Goal: Register for event/course

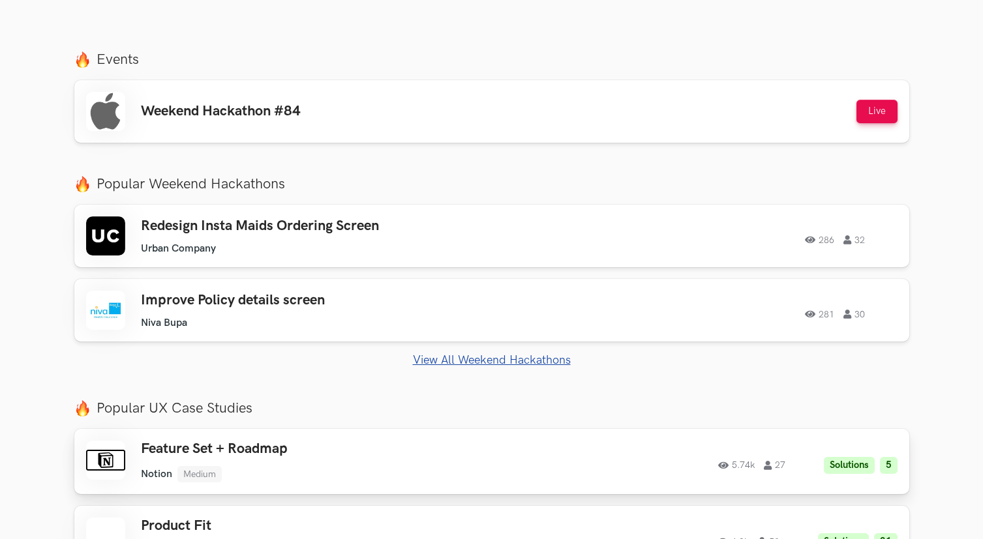
scroll to position [560, 0]
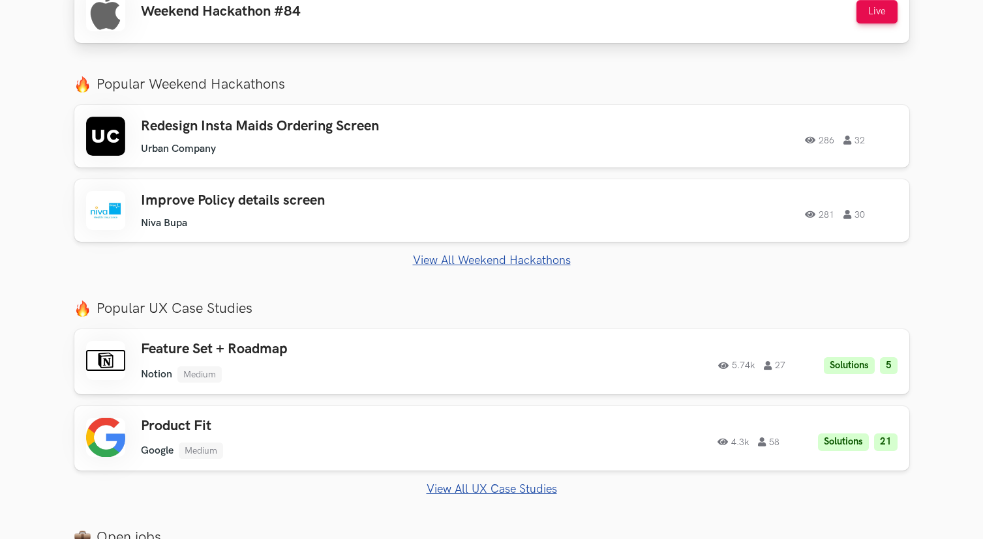
click at [451, 30] on div "Weekend Hackathon #84 Live" at bounding box center [491, 11] width 811 height 39
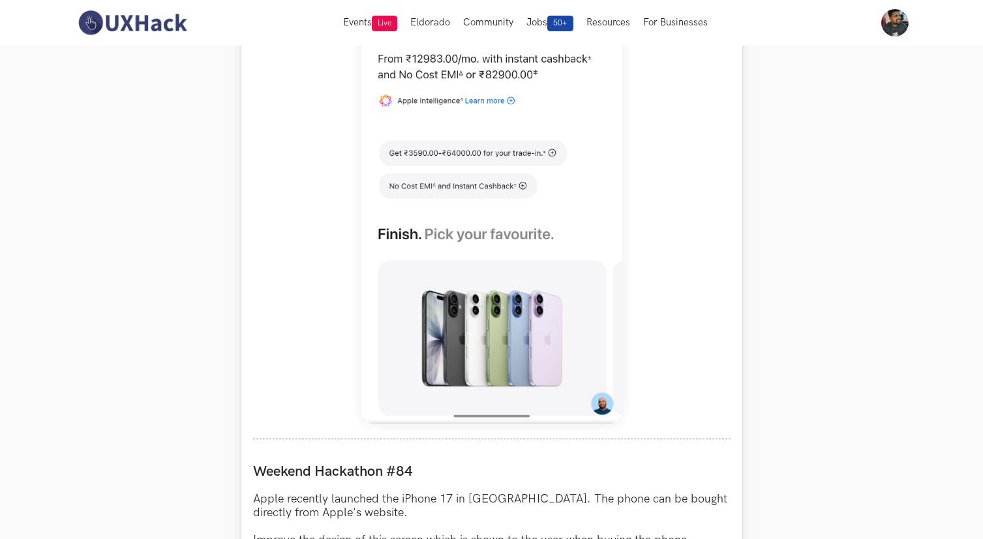
scroll to position [747, 0]
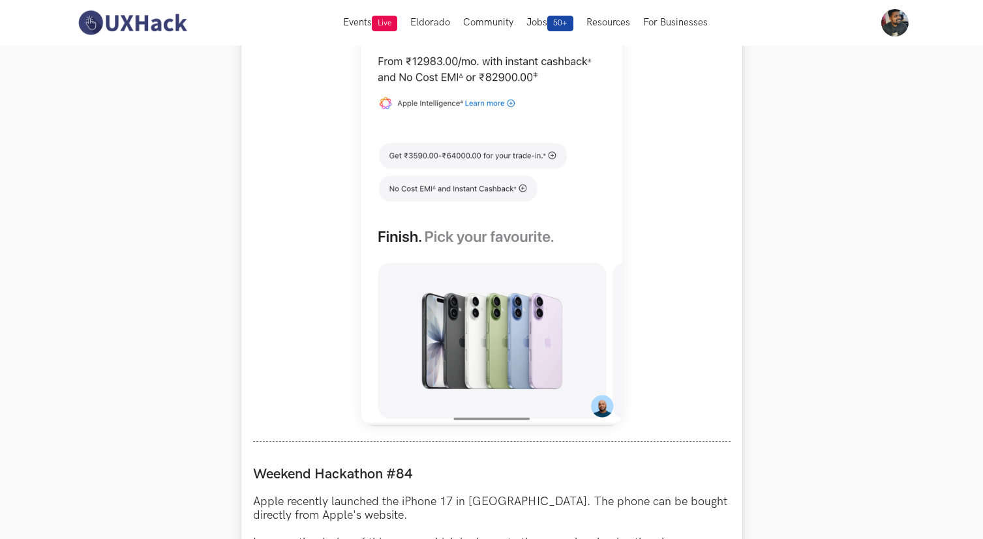
click at [483, 223] on img at bounding box center [491, 137] width 261 height 580
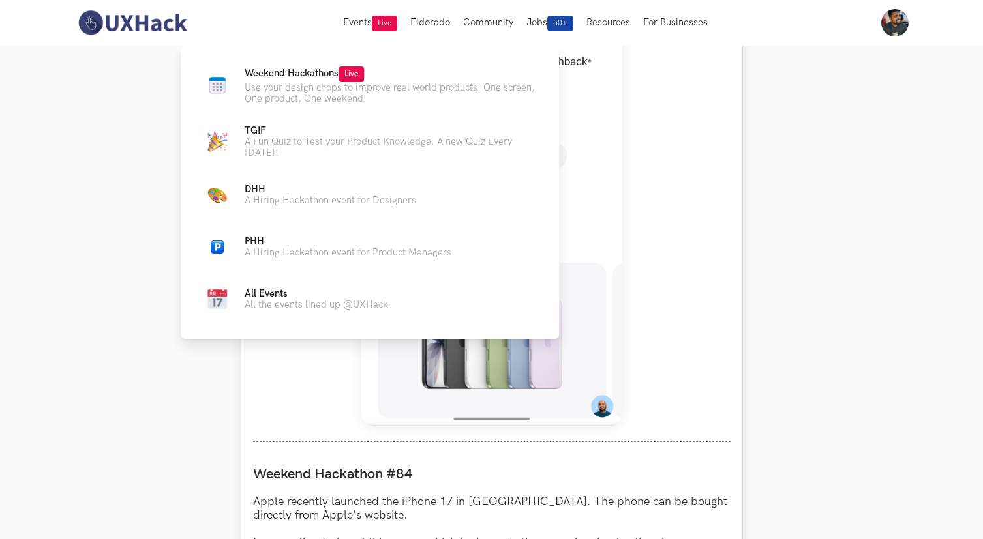
scroll to position [1024, 0]
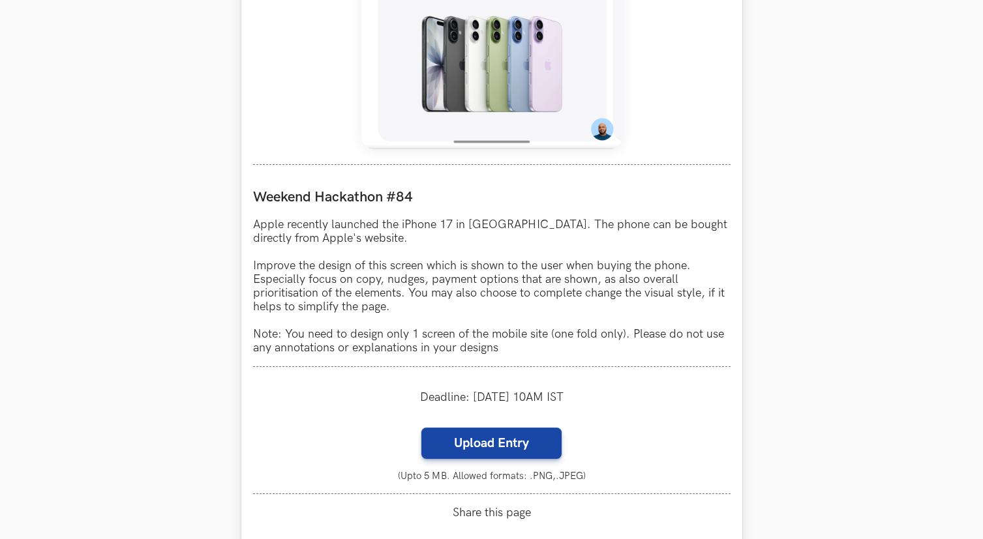
drag, startPoint x: 280, startPoint y: 242, endPoint x: 265, endPoint y: 204, distance: 40.7
click at [280, 241] on p "Apple recently launched the iPhone 17 in [GEOGRAPHIC_DATA]. The phone can be bo…" at bounding box center [491, 286] width 477 height 137
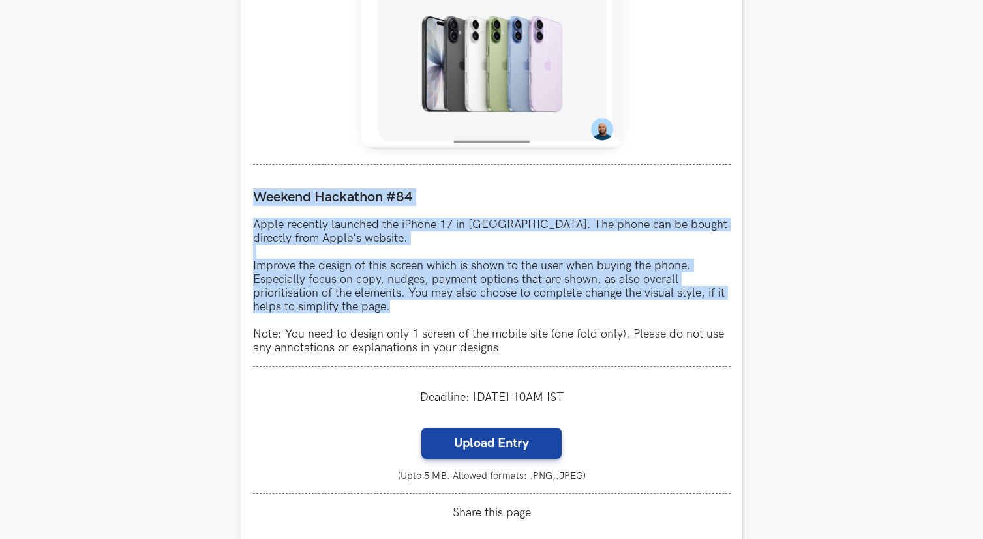
drag, startPoint x: 255, startPoint y: 194, endPoint x: 612, endPoint y: 309, distance: 375.4
click at [612, 309] on div "Weekend Hackathon #84 Apple recently launched the iPhone 17 in [GEOGRAPHIC_DATA…" at bounding box center [491, 272] width 477 height 190
copy div "Weekend Hackathon #84 Apple recently launched the iPhone 17 in [GEOGRAPHIC_DATA…"
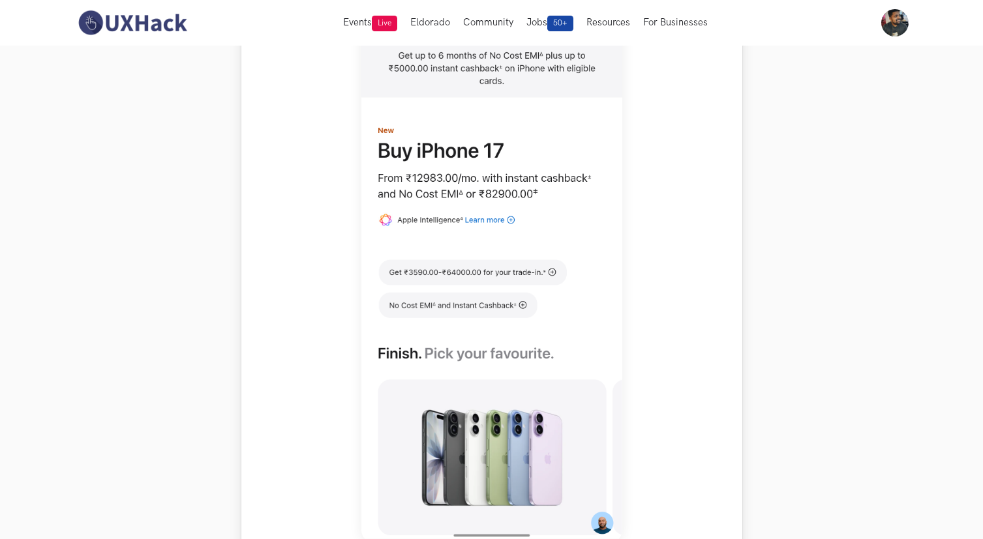
scroll to position [741, 0]
